Goal: Task Accomplishment & Management: Use online tool/utility

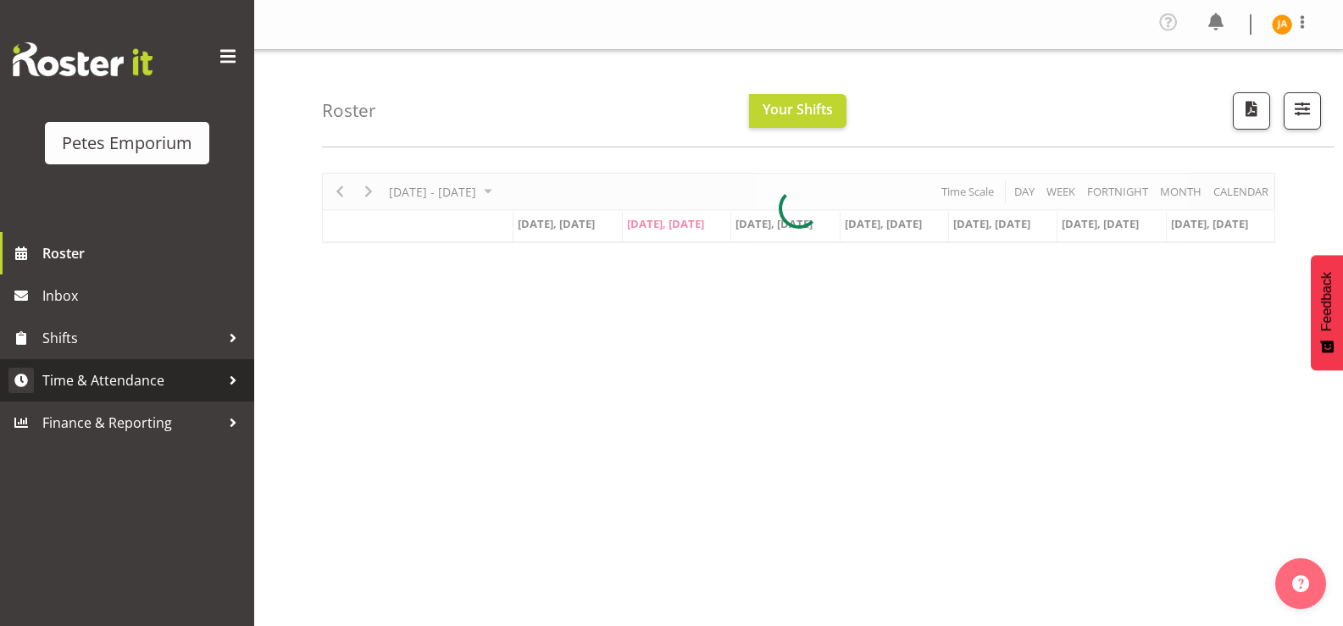
click at [152, 377] on span "Time & Attendance" at bounding box center [131, 380] width 178 height 25
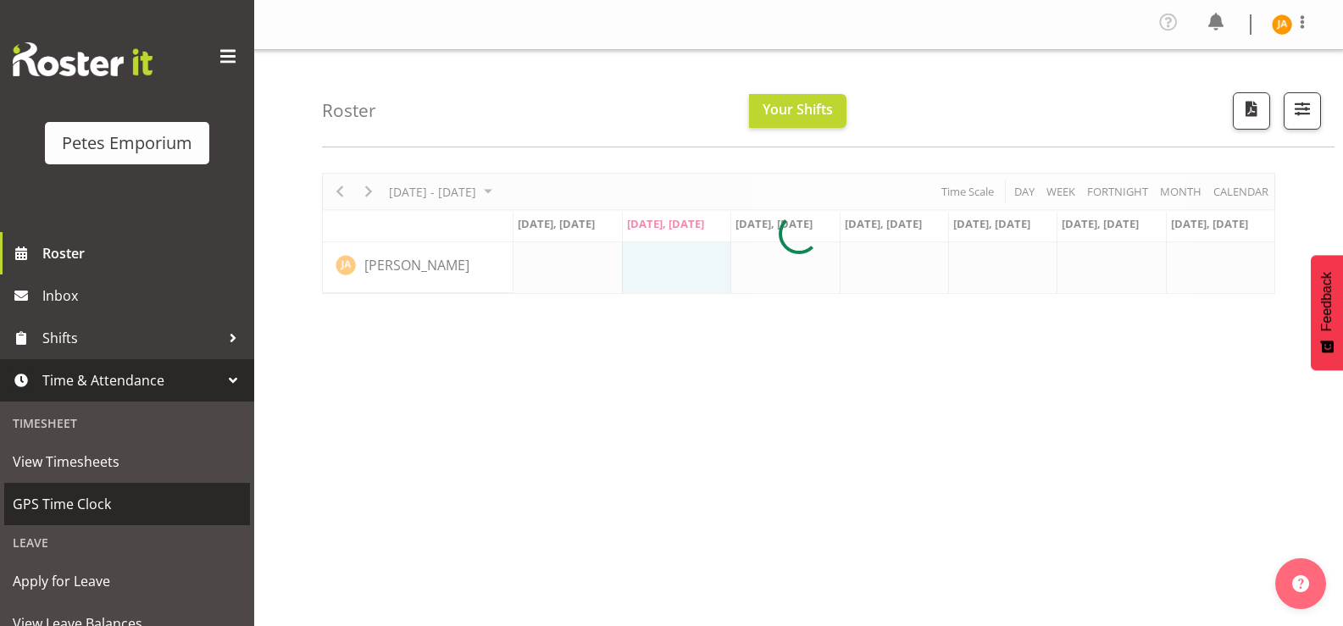
click at [101, 495] on span "GPS Time Clock" at bounding box center [127, 503] width 229 height 25
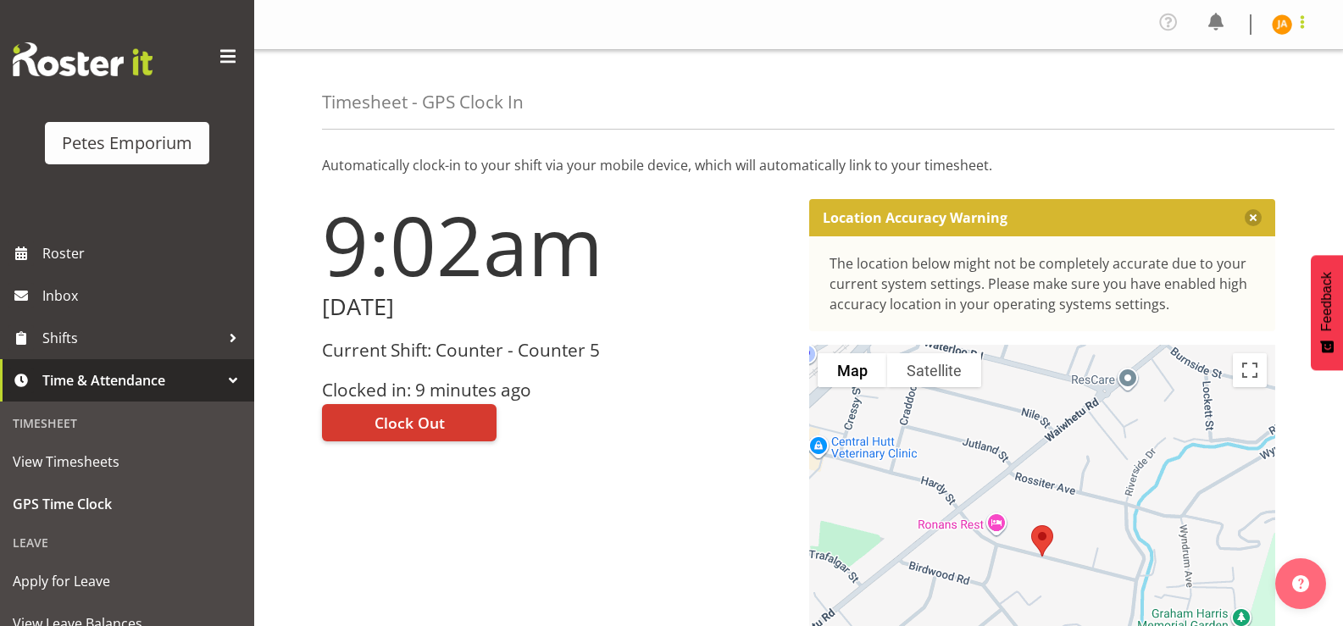
click at [1299, 21] on span at bounding box center [1302, 22] width 20 height 20
click at [1232, 99] on link "Log Out" at bounding box center [1230, 93] width 163 height 30
